Goal: Information Seeking & Learning: Learn about a topic

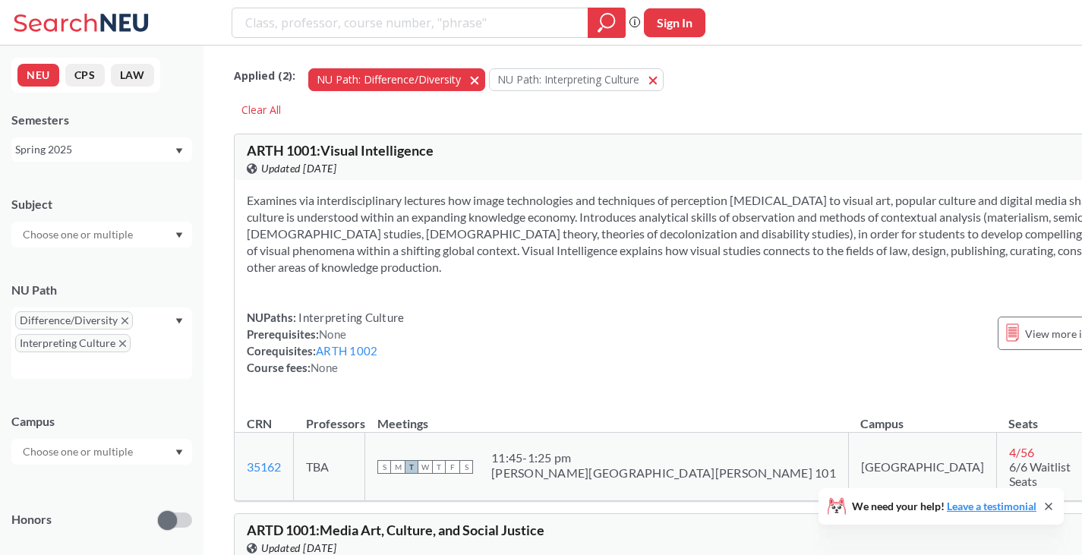
click at [480, 82] on span "button" at bounding box center [480, 79] width 0 height 14
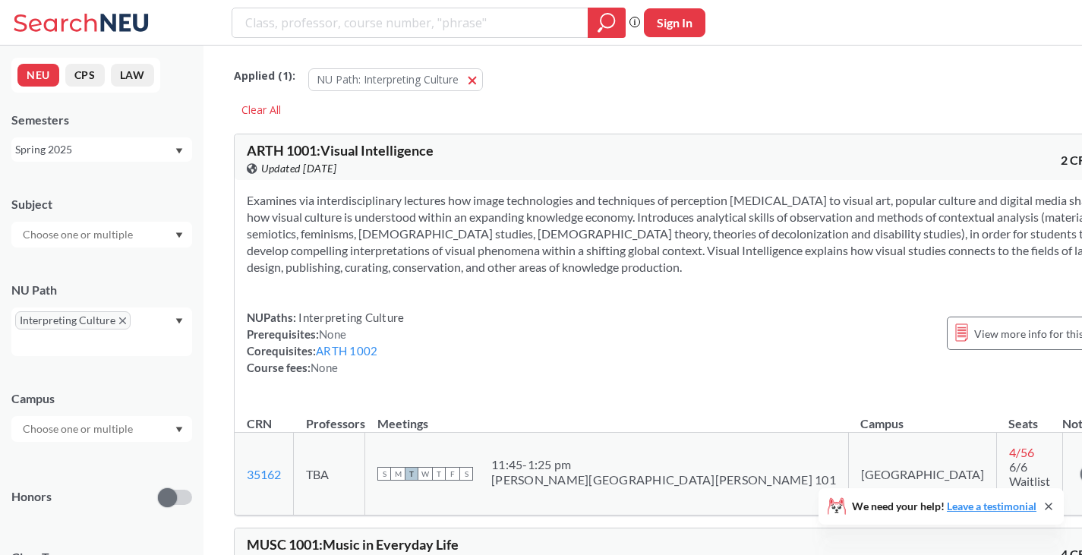
click at [473, 82] on button "NU Path: Interpreting Culture Interpreting Culture" at bounding box center [395, 79] width 175 height 23
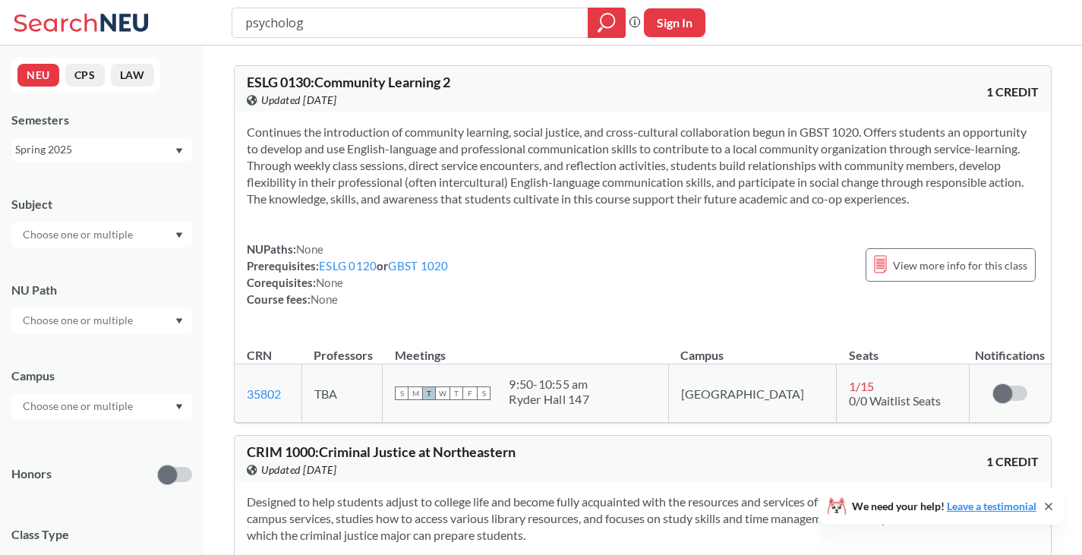
type input "psychology"
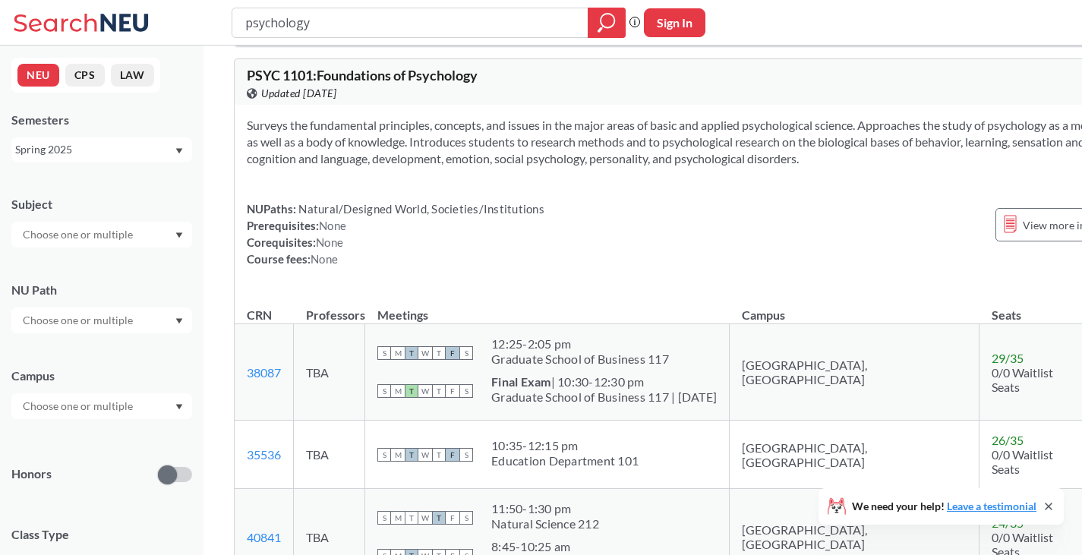
scroll to position [4932, 0]
type input "sociology and psychology"
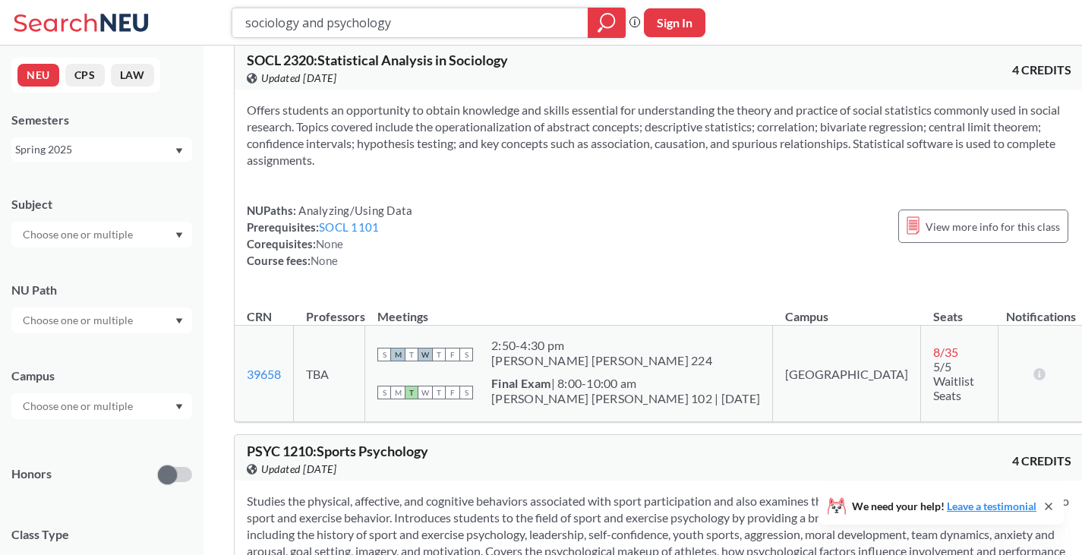
scroll to position [2966, 0]
